Goal: Transaction & Acquisition: Purchase product/service

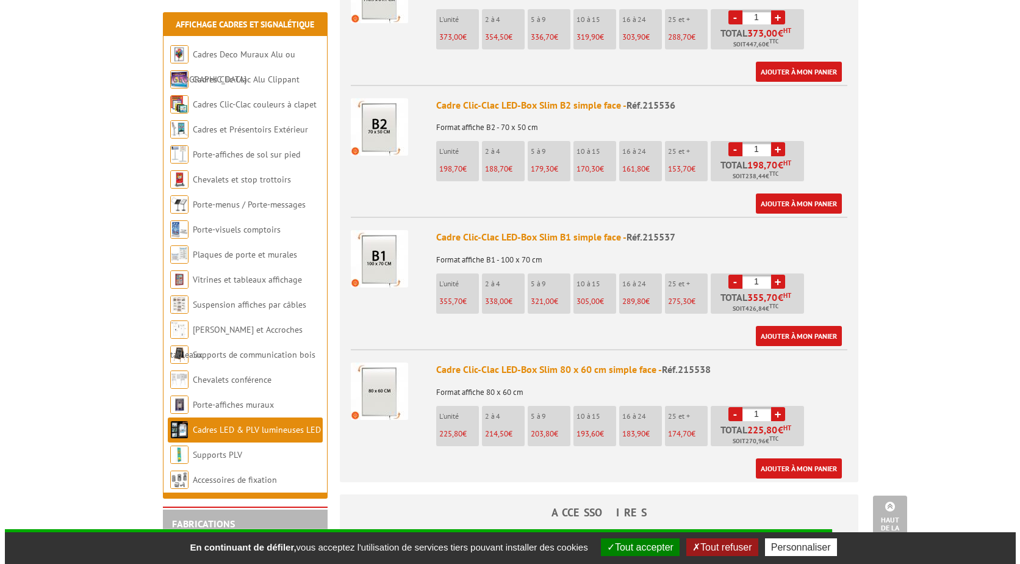
scroll to position [1037, 0]
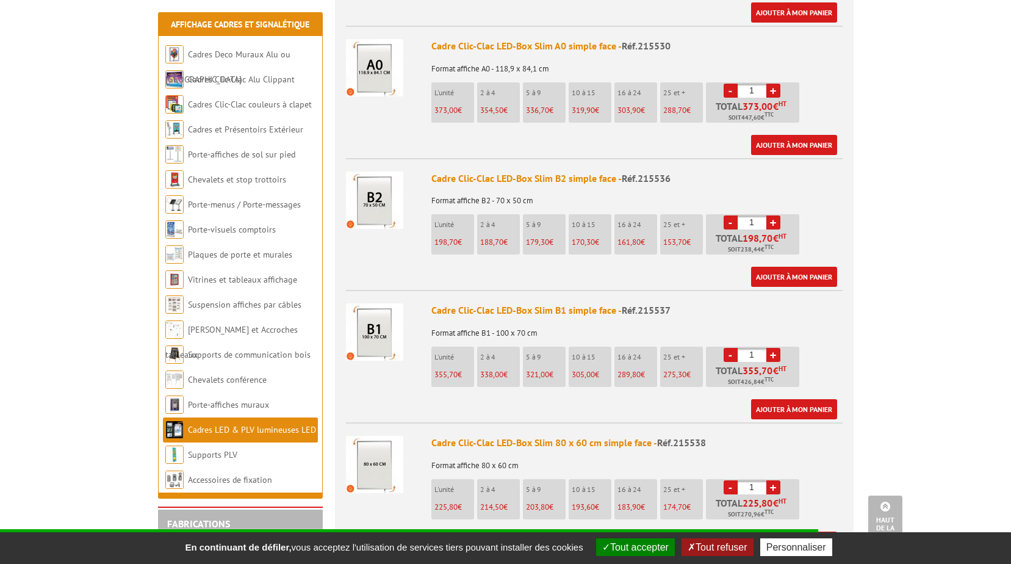
click at [379, 204] on img at bounding box center [374, 199] width 57 height 57
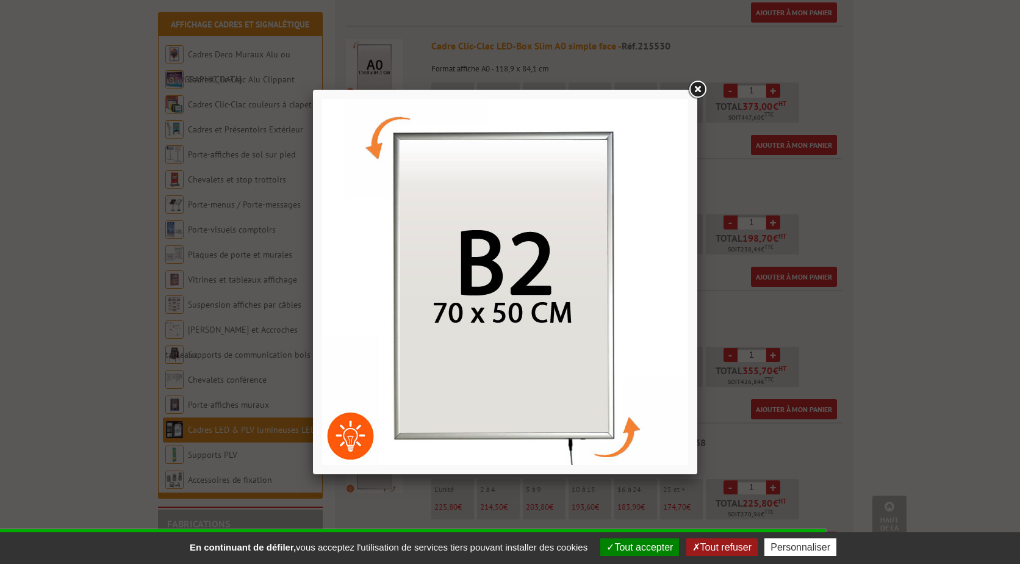
click at [691, 87] on link at bounding box center [697, 90] width 22 height 22
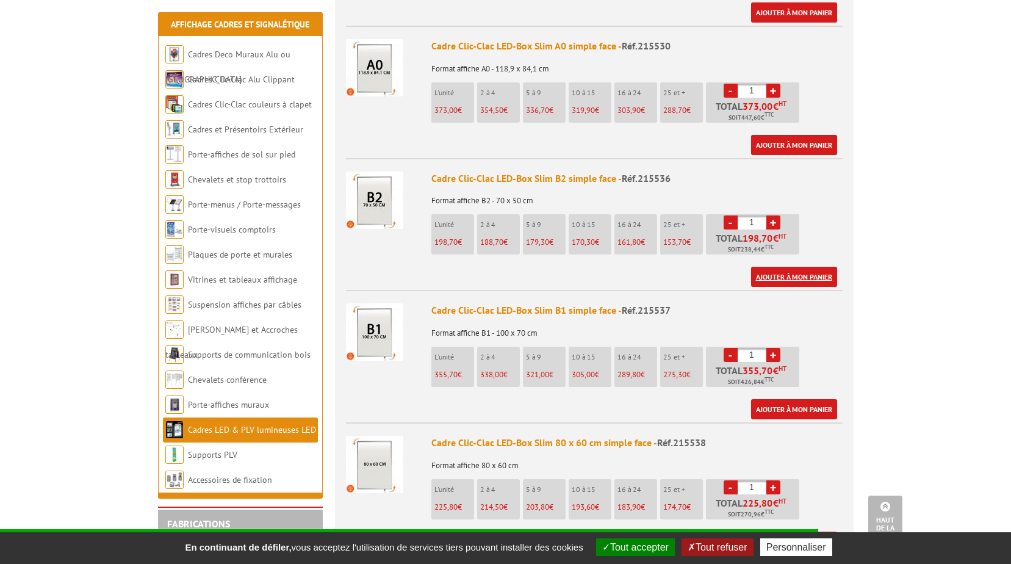
click at [789, 267] on link "Ajouter à mon panier" at bounding box center [794, 277] width 86 height 20
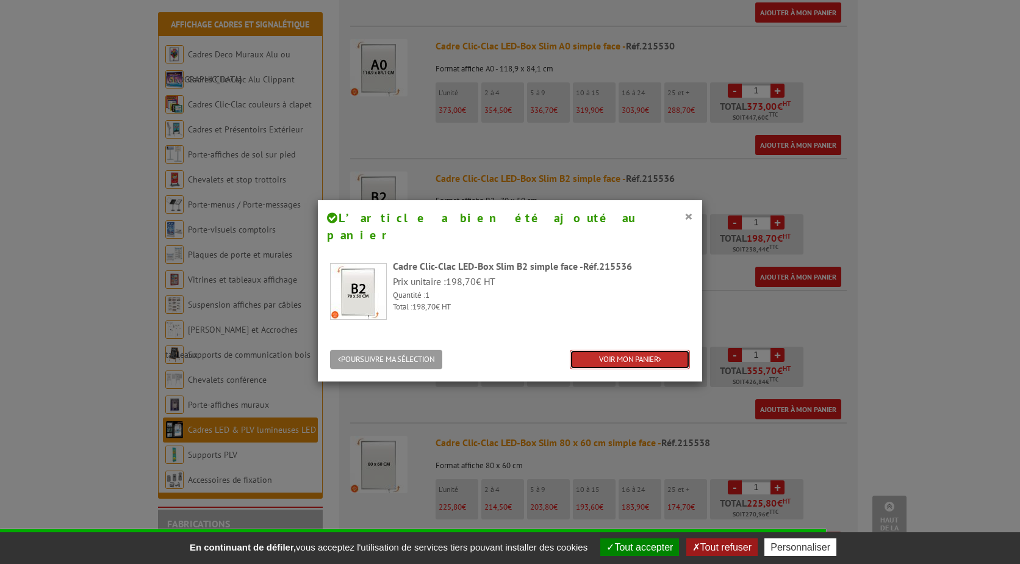
click at [627, 350] on link "VOIR MON PANIER" at bounding box center [630, 360] width 120 height 20
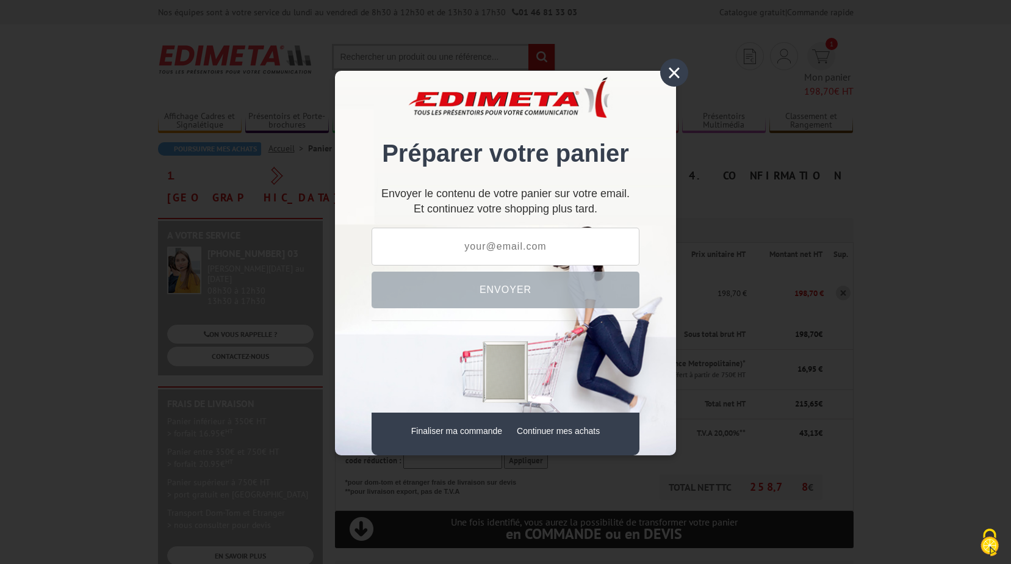
click at [670, 75] on div "×" at bounding box center [674, 73] width 28 height 28
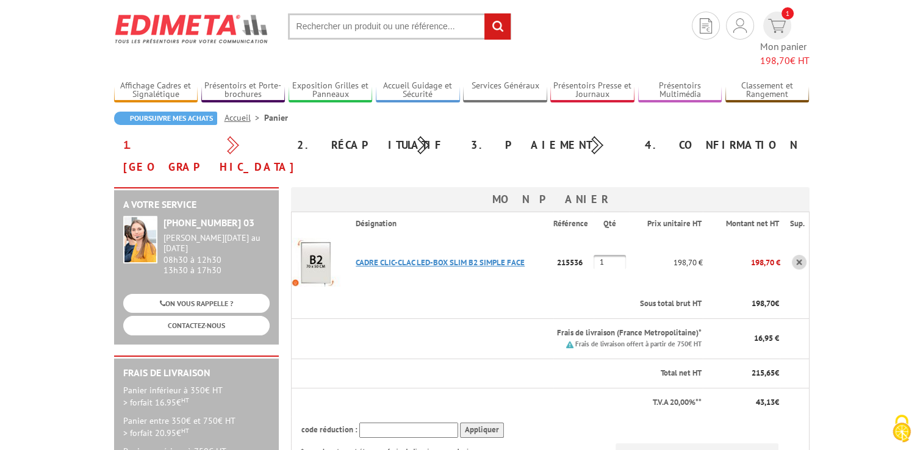
scroll to position [27, 0]
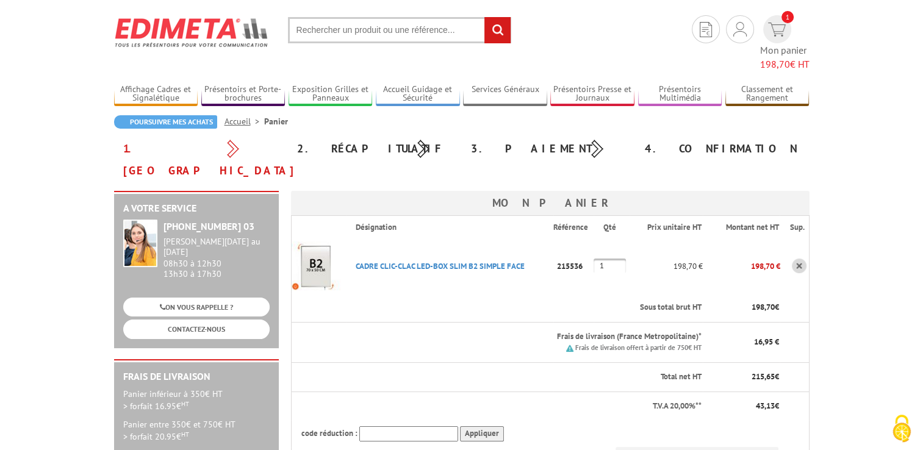
drag, startPoint x: 603, startPoint y: 228, endPoint x: 625, endPoint y: 247, distance: 29.0
drag, startPoint x: 625, startPoint y: 247, endPoint x: 609, endPoint y: 226, distance: 26.6
click at [609, 259] on input "1" at bounding box center [610, 266] width 32 height 15
type input "2"
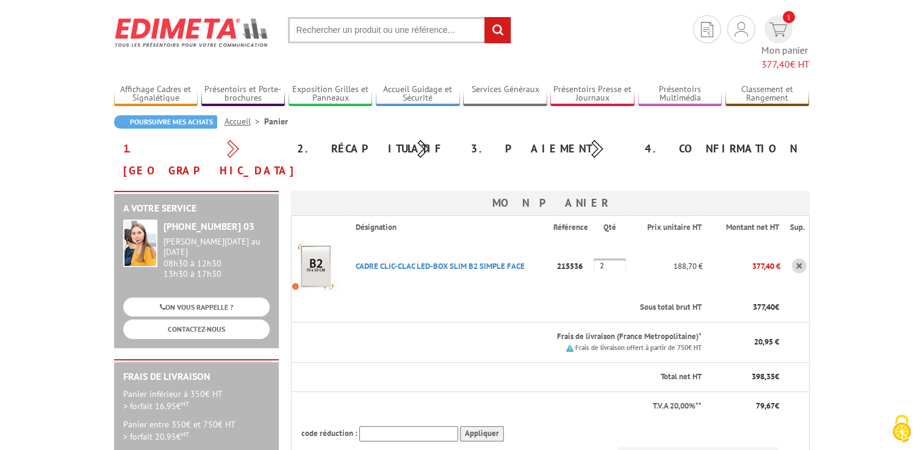
click at [421, 261] on link "CADRE CLIC-CLAC LED-BOX SLIM B2 SIMPLE FACE" at bounding box center [440, 266] width 169 height 10
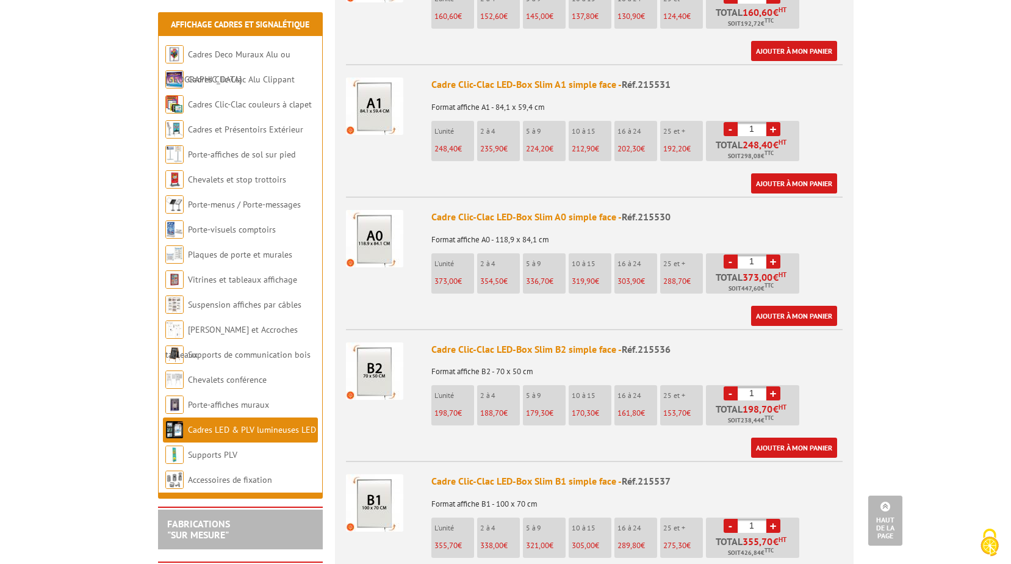
scroll to position [732, 0]
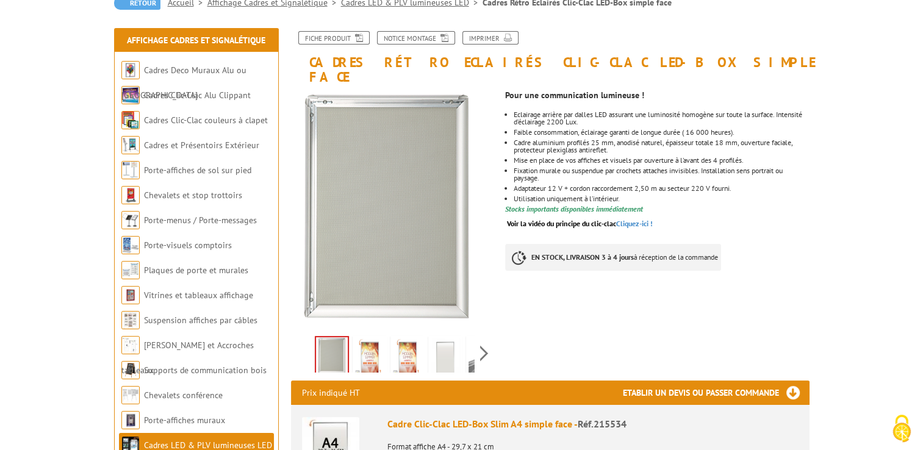
scroll to position [131, 0]
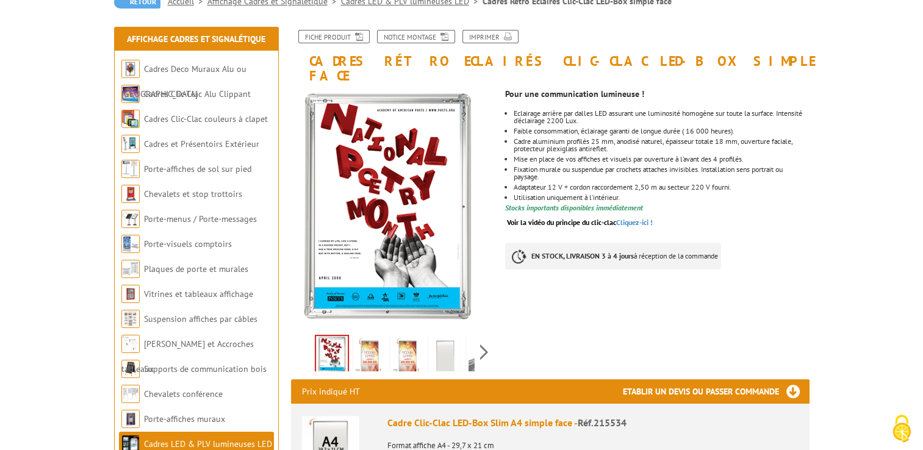
click at [359, 340] on img at bounding box center [369, 356] width 29 height 38
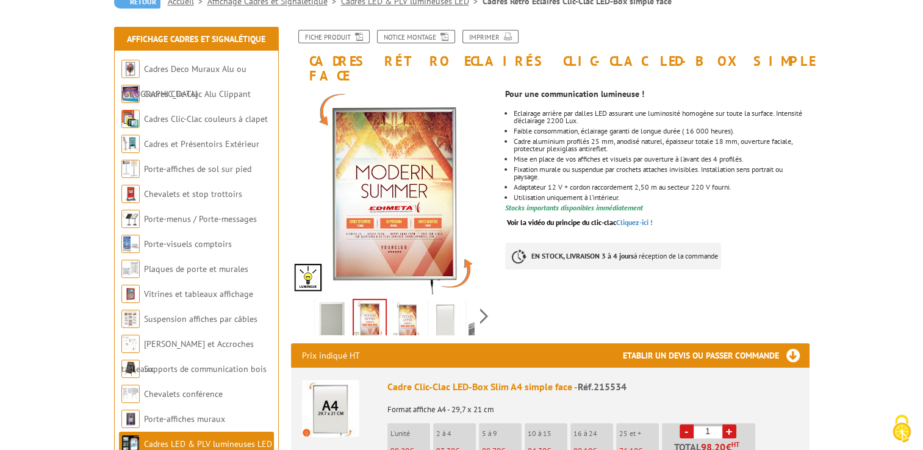
click at [410, 301] on img at bounding box center [407, 320] width 29 height 38
click at [437, 301] on img at bounding box center [445, 320] width 29 height 38
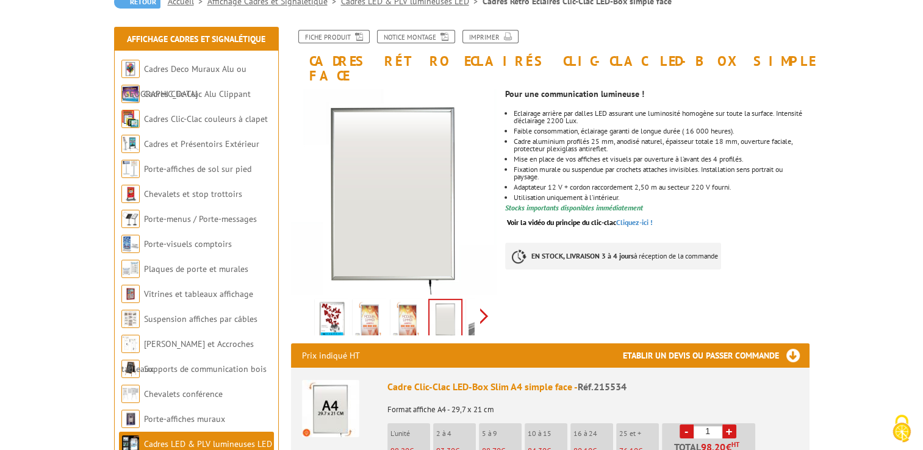
click at [484, 304] on div "Previous Next" at bounding box center [394, 316] width 206 height 43
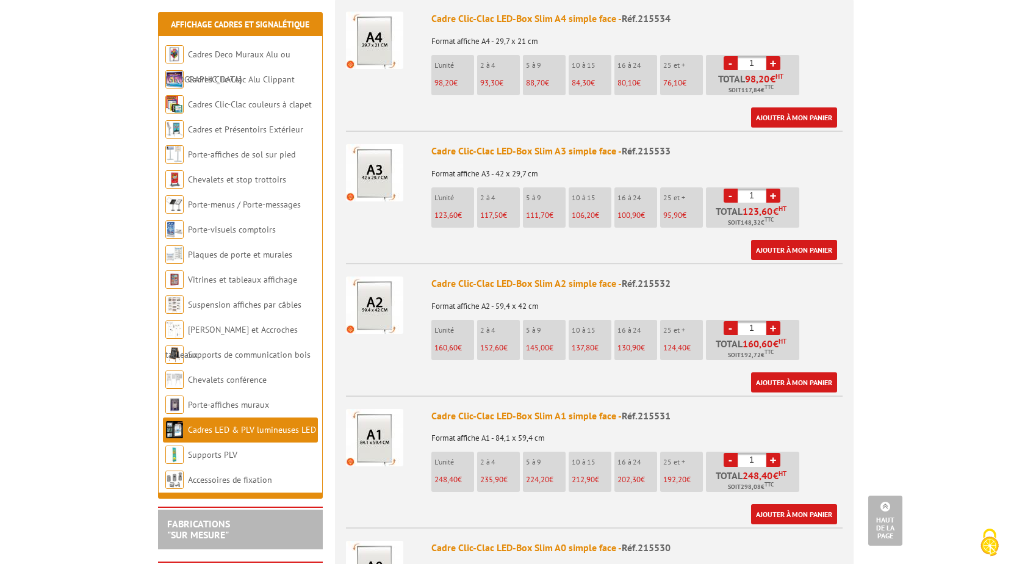
scroll to position [376, 0]
